Goal: Task Accomplishment & Management: Use online tool/utility

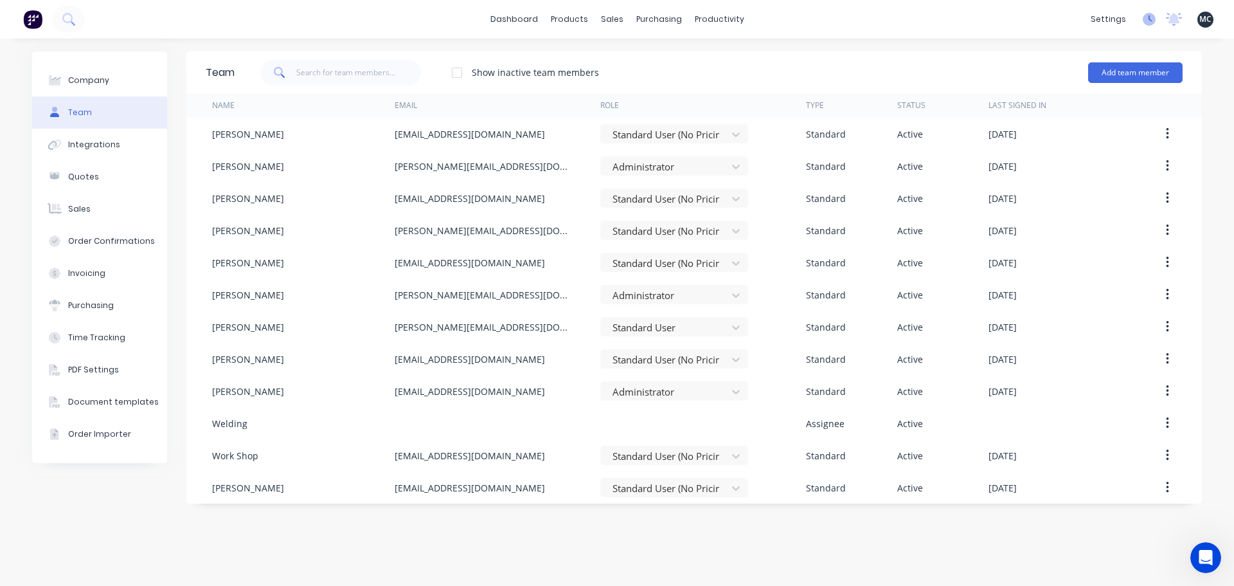
click at [1151, 20] on icon at bounding box center [1151, 18] width 4 height 6
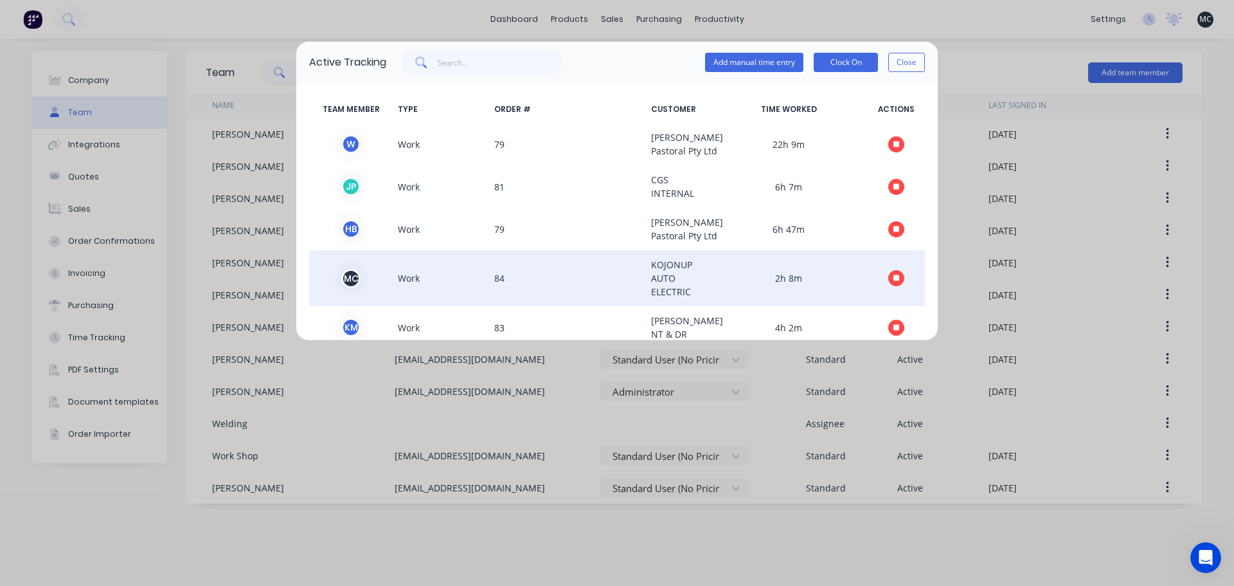
click at [893, 282] on icon "button" at bounding box center [896, 278] width 6 height 6
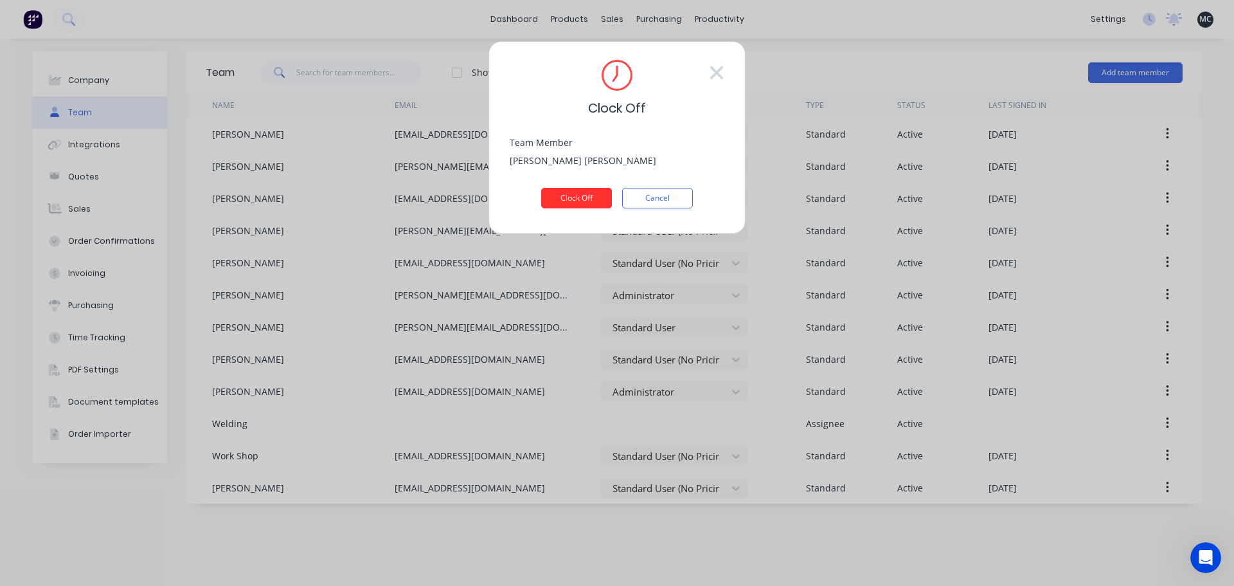
click at [577, 196] on button "Clock Off" at bounding box center [576, 198] width 71 height 21
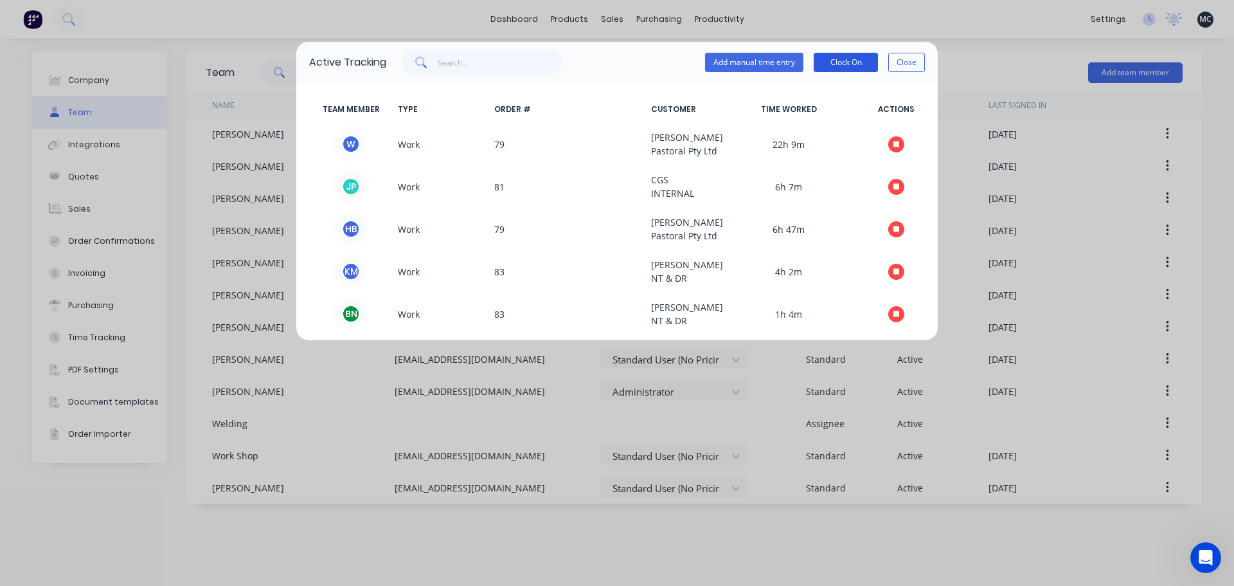
click at [834, 60] on button "Clock On" at bounding box center [846, 62] width 64 height 19
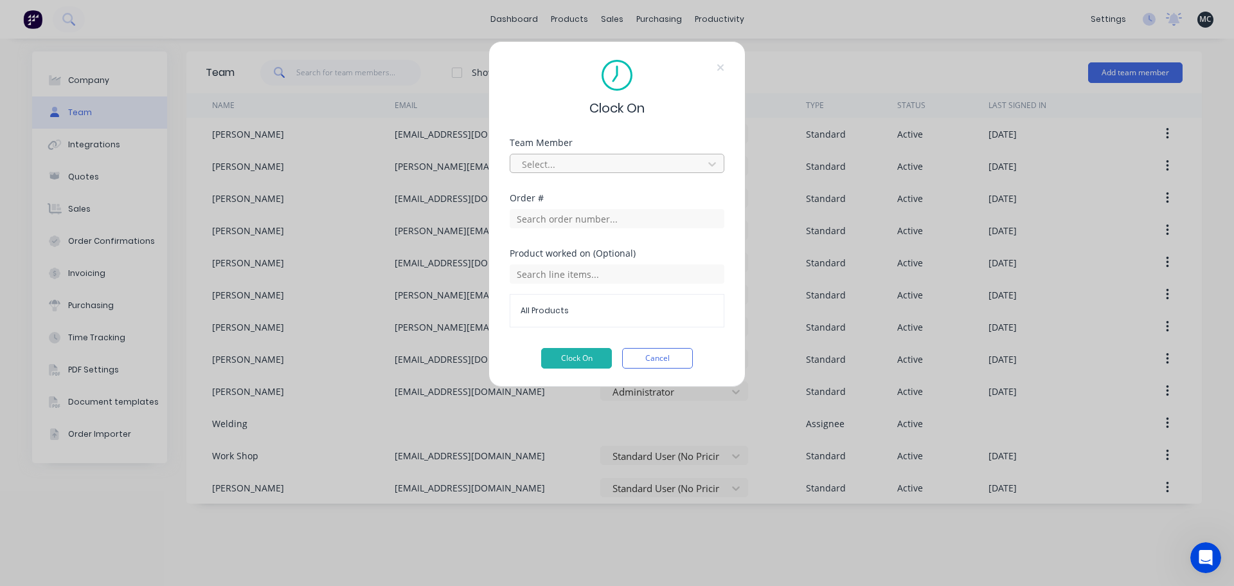
click at [599, 161] on div at bounding box center [609, 164] width 176 height 16
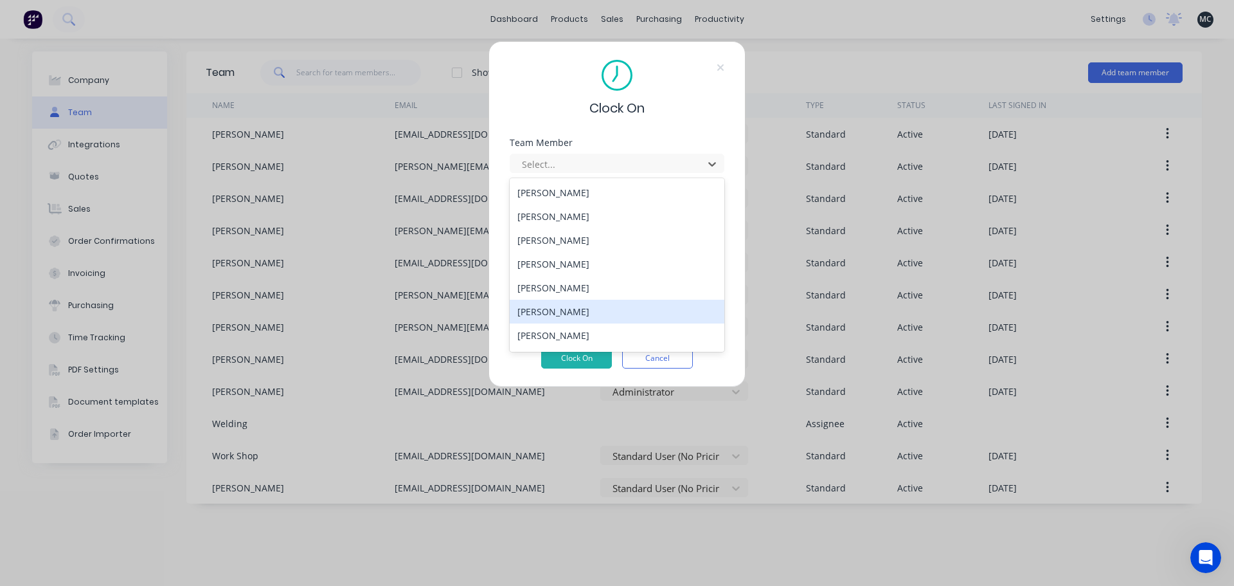
click at [552, 317] on div "[PERSON_NAME]" at bounding box center [617, 312] width 215 height 24
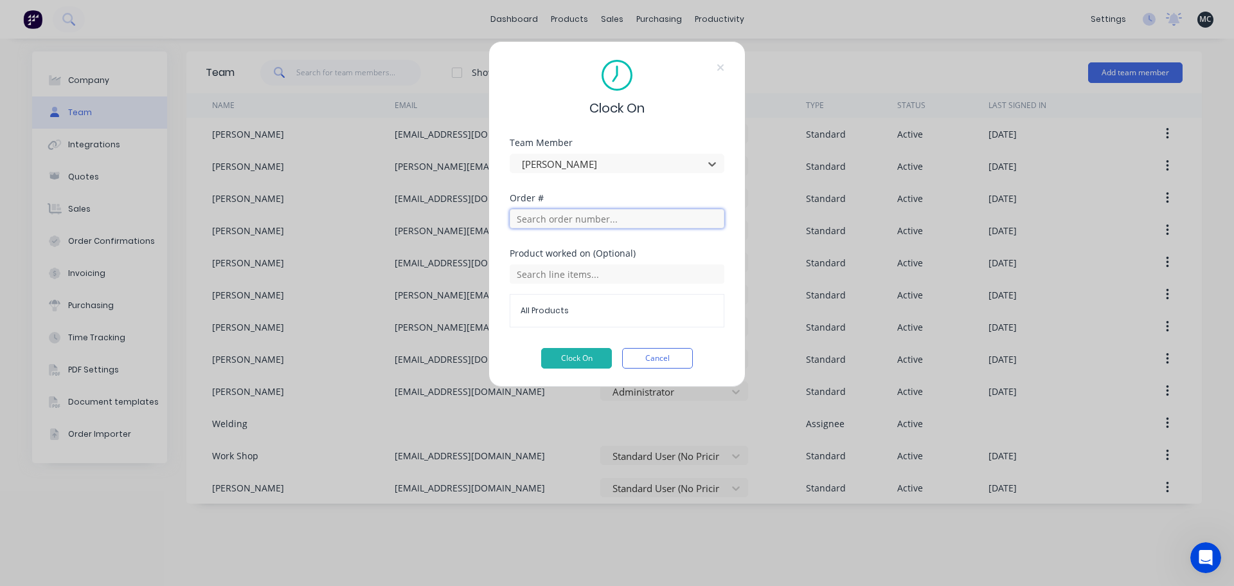
click at [563, 221] on input "text" at bounding box center [617, 218] width 215 height 19
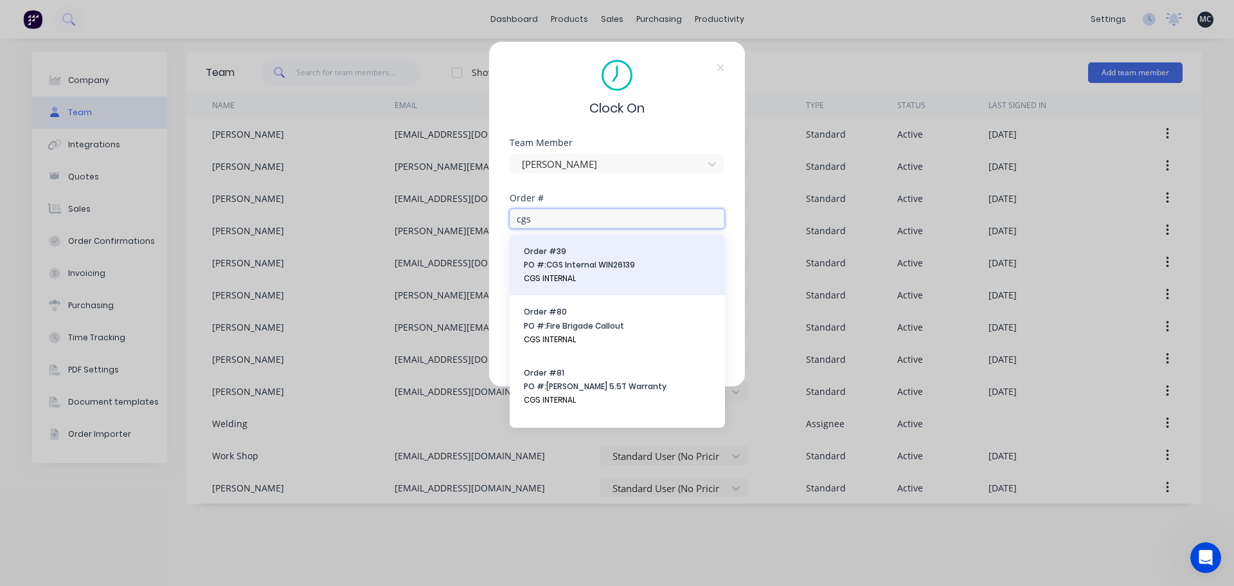
type input "cgs"
click at [596, 262] on span "PO #: CGS Internal WIN26139" at bounding box center [617, 265] width 187 height 12
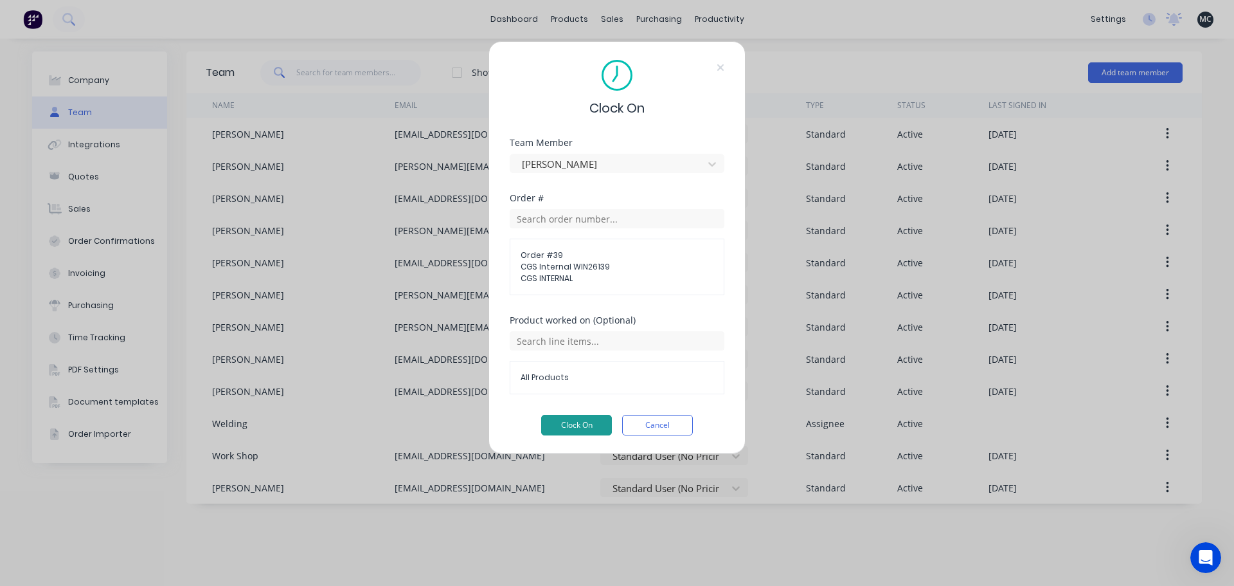
click at [582, 418] on button "Clock On" at bounding box center [576, 425] width 71 height 21
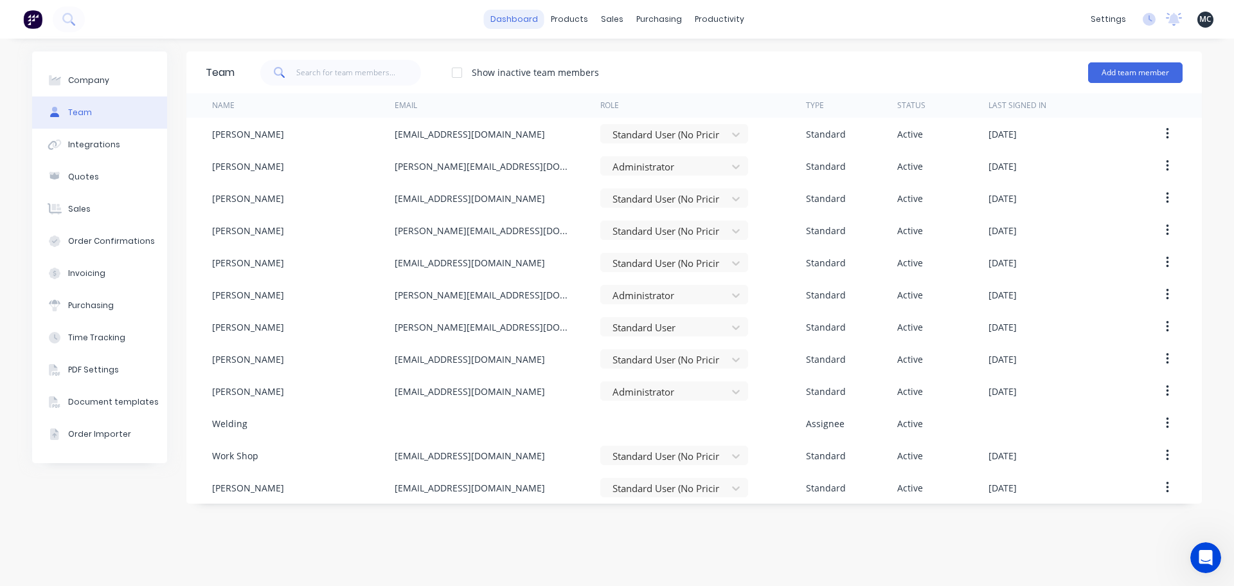
click at [515, 15] on link "dashboard" at bounding box center [514, 19] width 60 height 19
